Goal: Check status: Check status

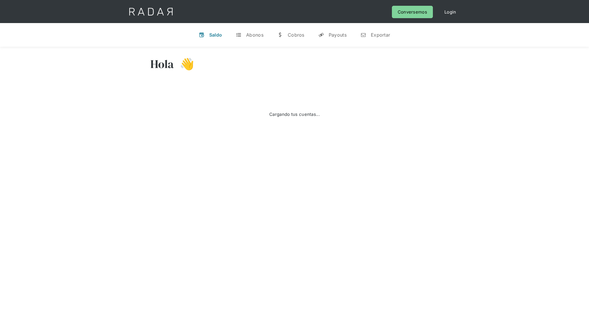
click at [350, 71] on div "Hola 👋" at bounding box center [294, 68] width 289 height 35
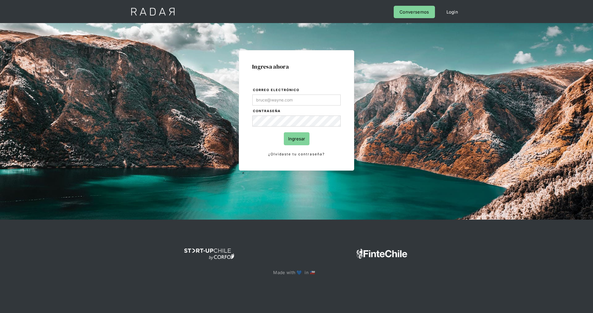
click at [309, 87] on label "Correo electrónico" at bounding box center [297, 90] width 88 height 6
click at [309, 95] on input "Correo electrónico" at bounding box center [296, 100] width 88 height 11
click at [309, 105] on input "Correo electrónico" at bounding box center [296, 100] width 88 height 11
type input "miglesias@bamboopayment.com"
click at [302, 141] on input "Ingresar" at bounding box center [297, 138] width 26 height 13
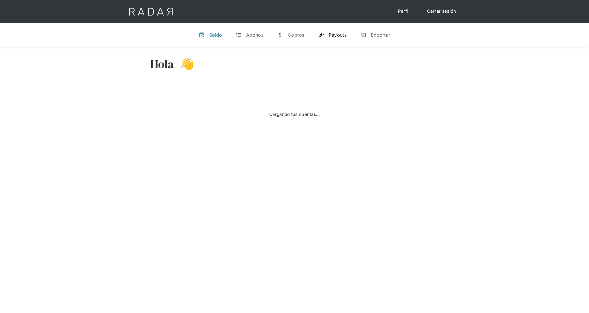
click at [340, 28] on link "y Payouts" at bounding box center [333, 34] width 38 height 15
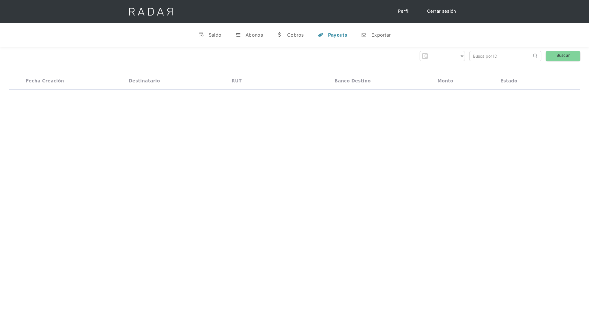
click at [488, 59] on input "search" at bounding box center [500, 56] width 62 height 10
paste input "20669"
type input "20669"
select select "bamboo-payments"
type input "20669"
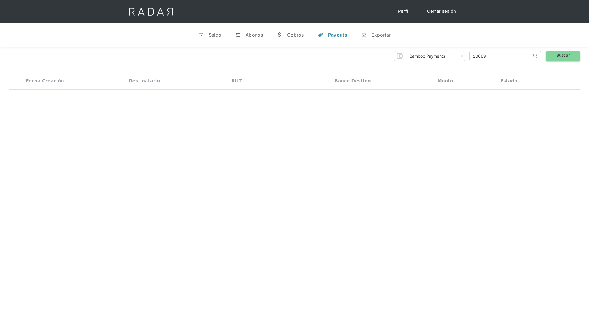
click at [552, 53] on link "Buscar" at bounding box center [563, 56] width 35 height 10
